Goal: Navigation & Orientation: Find specific page/section

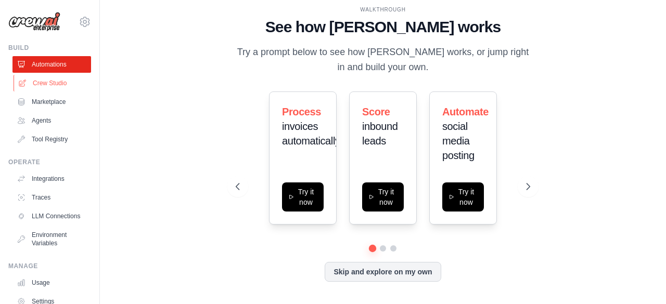
click at [50, 78] on link "Crew Studio" at bounding box center [53, 83] width 79 height 17
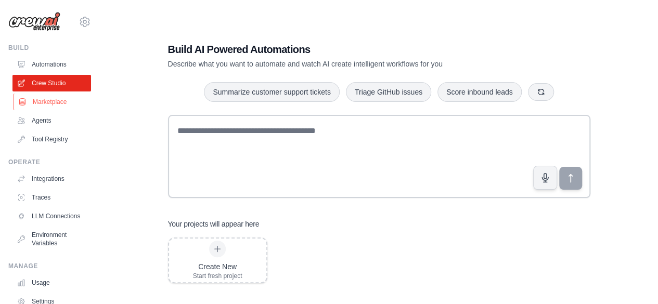
click at [63, 98] on link "Marketplace" at bounding box center [53, 102] width 79 height 17
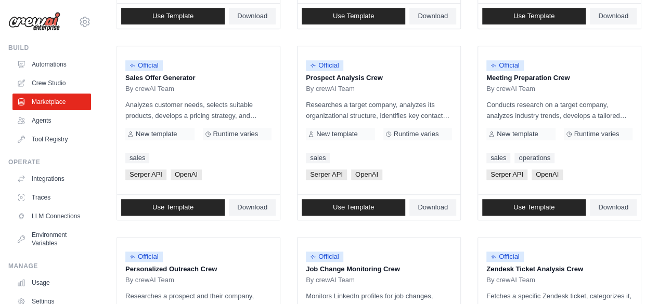
scroll to position [331, 0]
